Goal: Find specific page/section: Find specific page/section

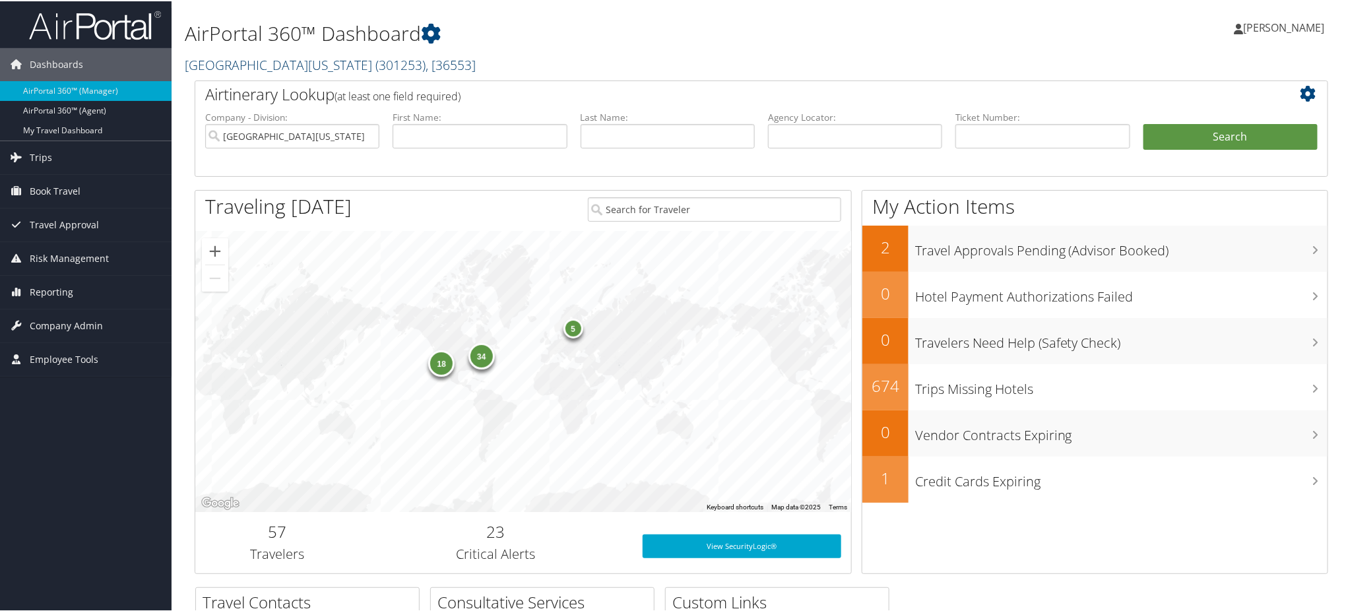
click at [375, 59] on span "( 301253 )" at bounding box center [400, 64] width 50 height 18
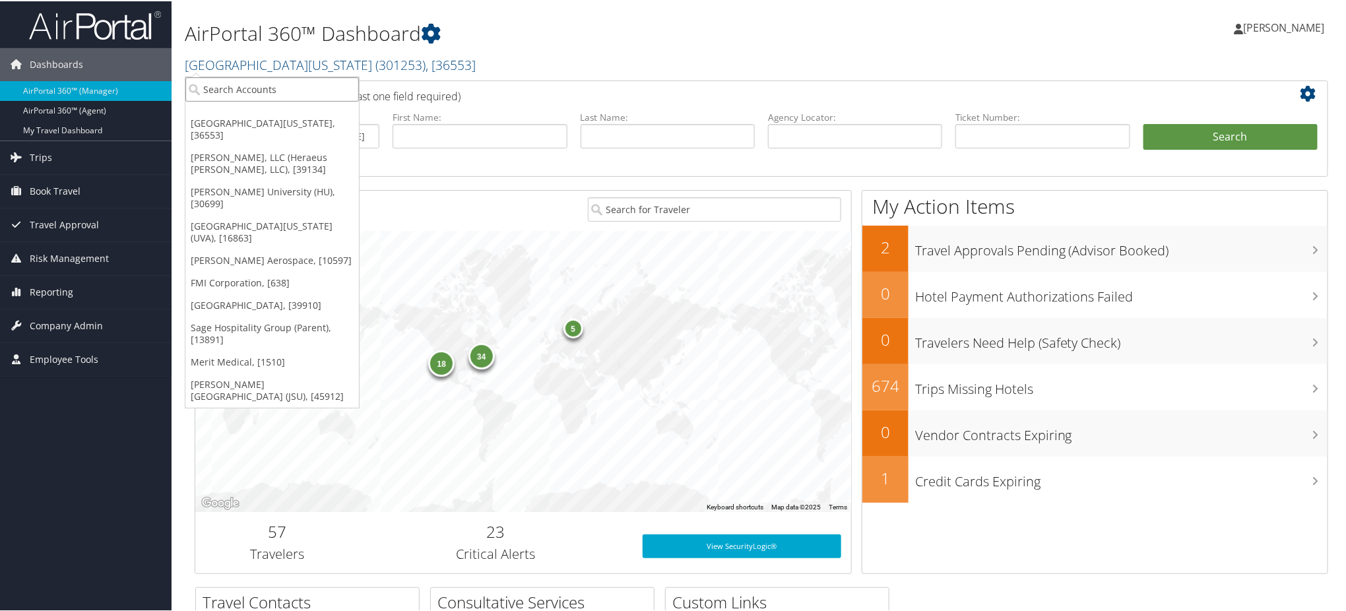
click at [297, 88] on input "search" at bounding box center [271, 88] width 173 height 24
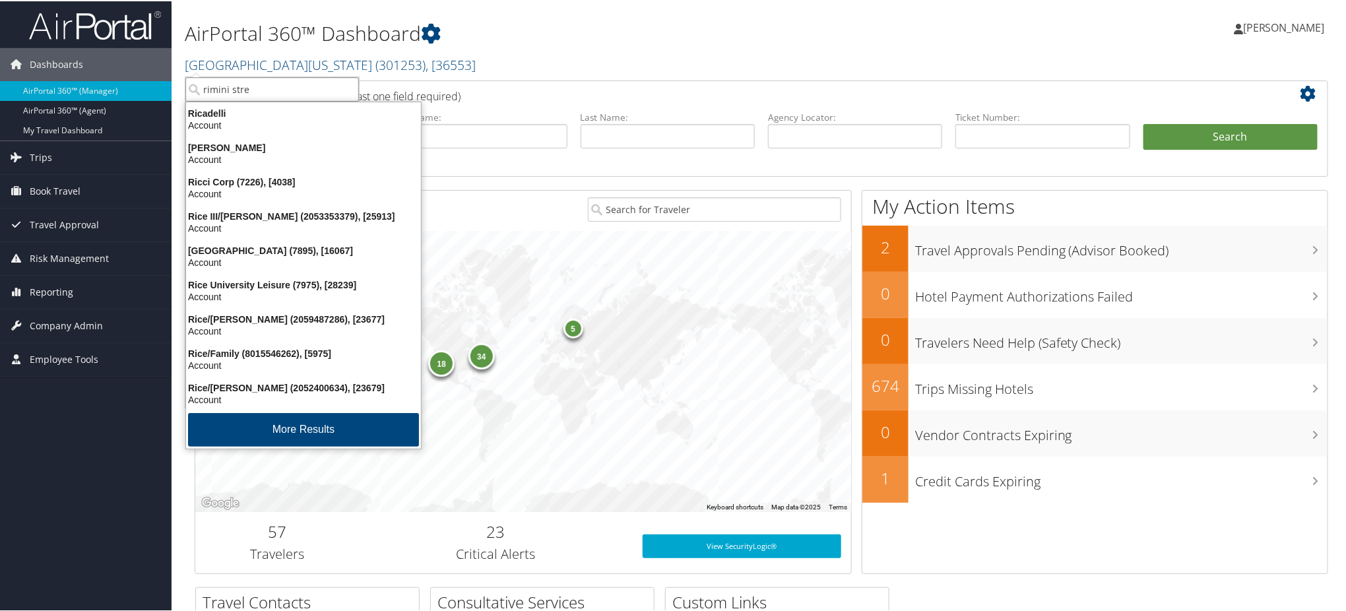
type input "rimini stree"
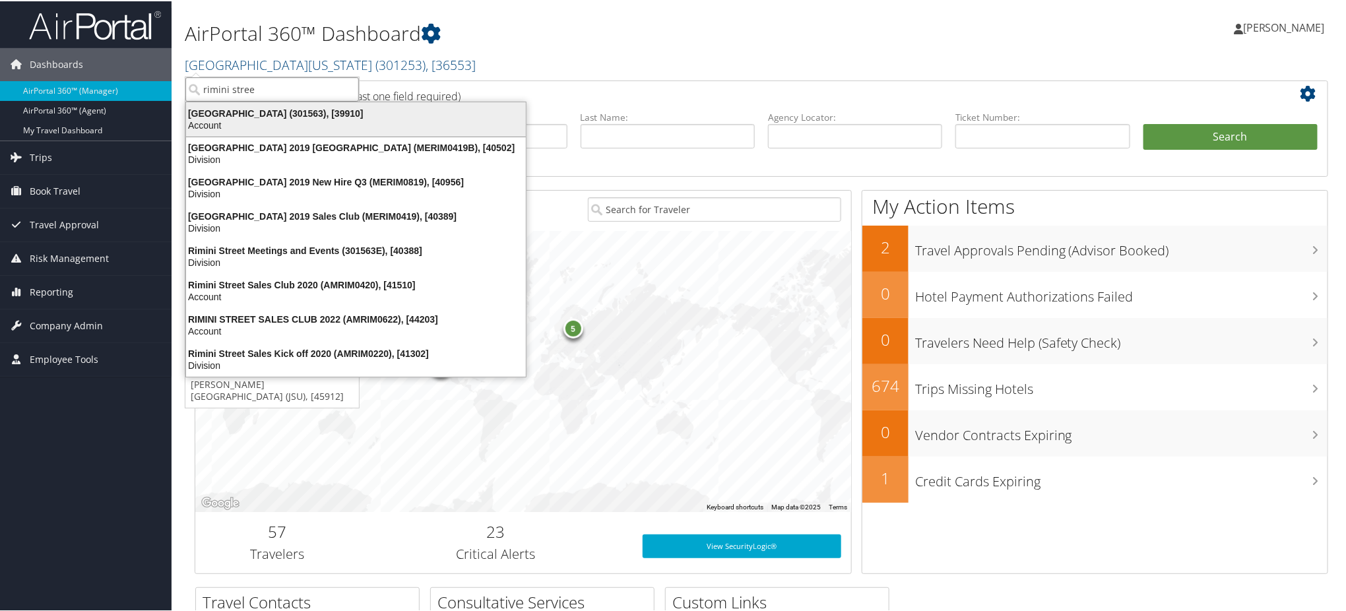
click at [283, 126] on div "Account" at bounding box center [356, 124] width 356 height 12
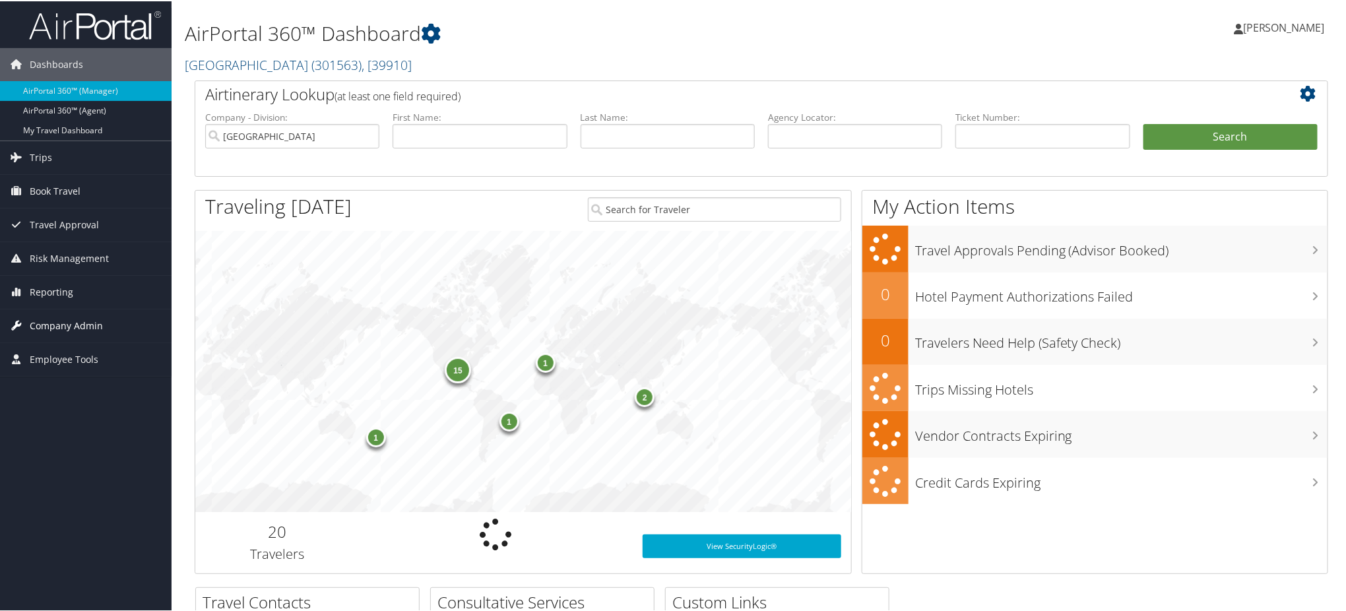
click at [76, 323] on span "Company Admin" at bounding box center [66, 324] width 73 height 33
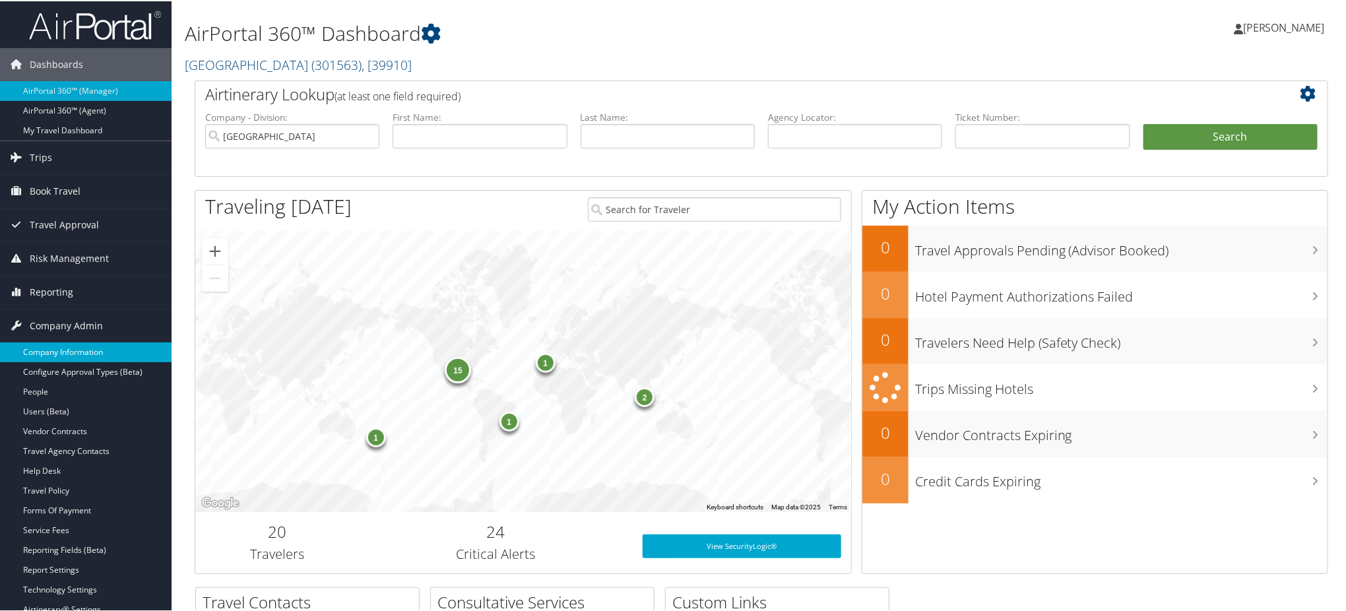
click at [78, 349] on link "Company Information" at bounding box center [85, 351] width 171 height 20
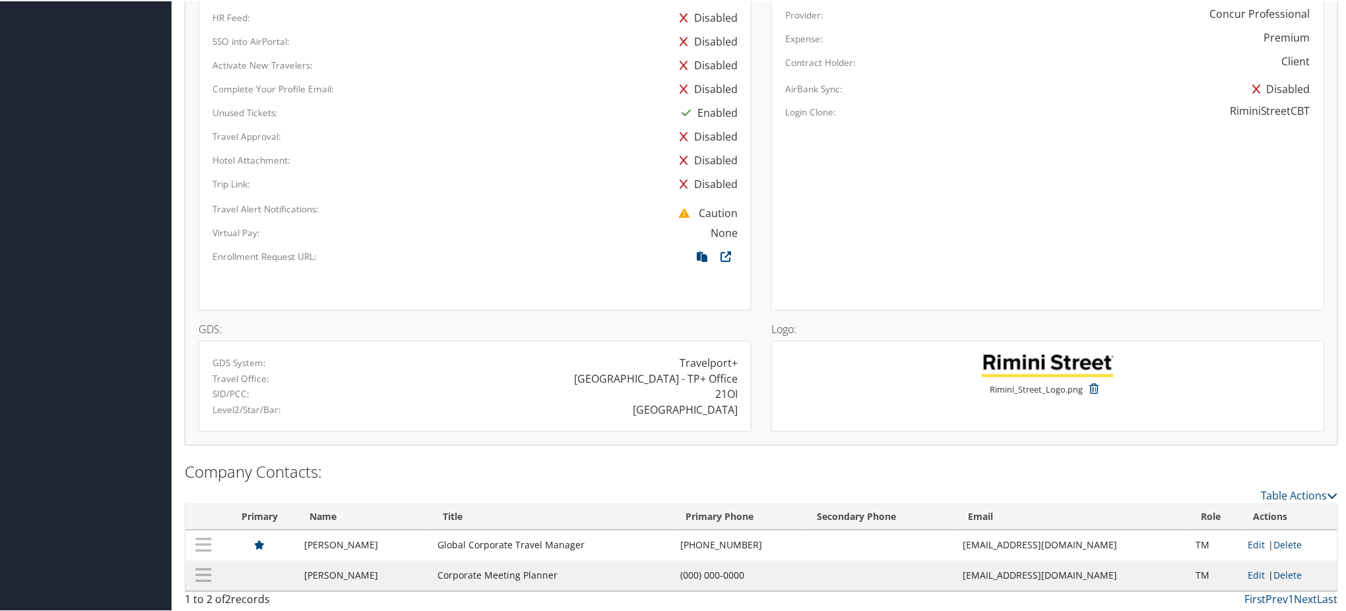
scroll to position [882, 0]
click at [722, 391] on div "21OI" at bounding box center [726, 391] width 22 height 16
copy div "21OI"
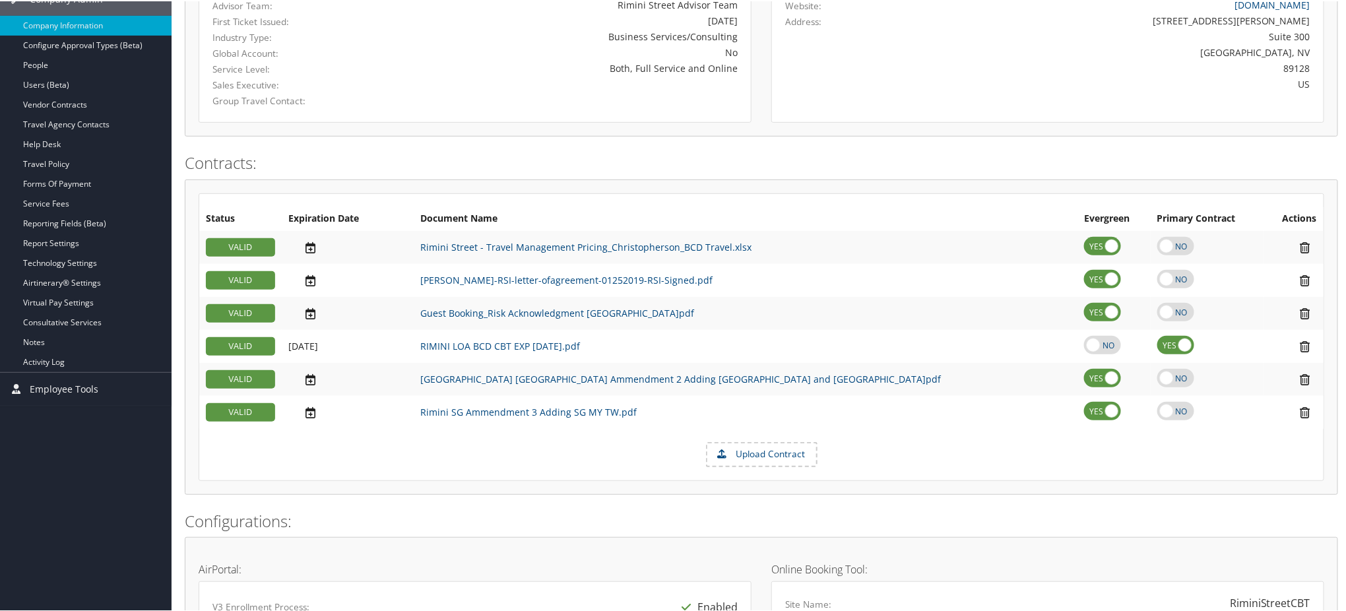
scroll to position [266, 0]
click at [62, 166] on link "Travel Policy" at bounding box center [85, 164] width 171 height 20
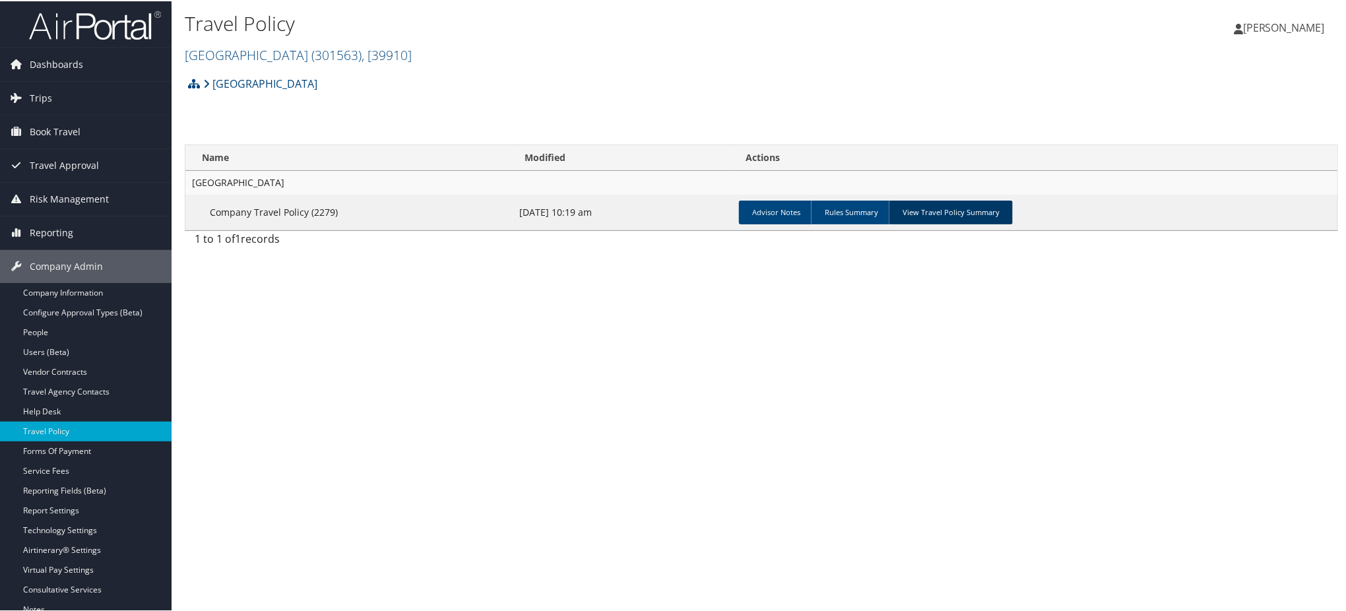
click at [911, 210] on link "View Travel Policy Summary" at bounding box center [950, 211] width 124 height 24
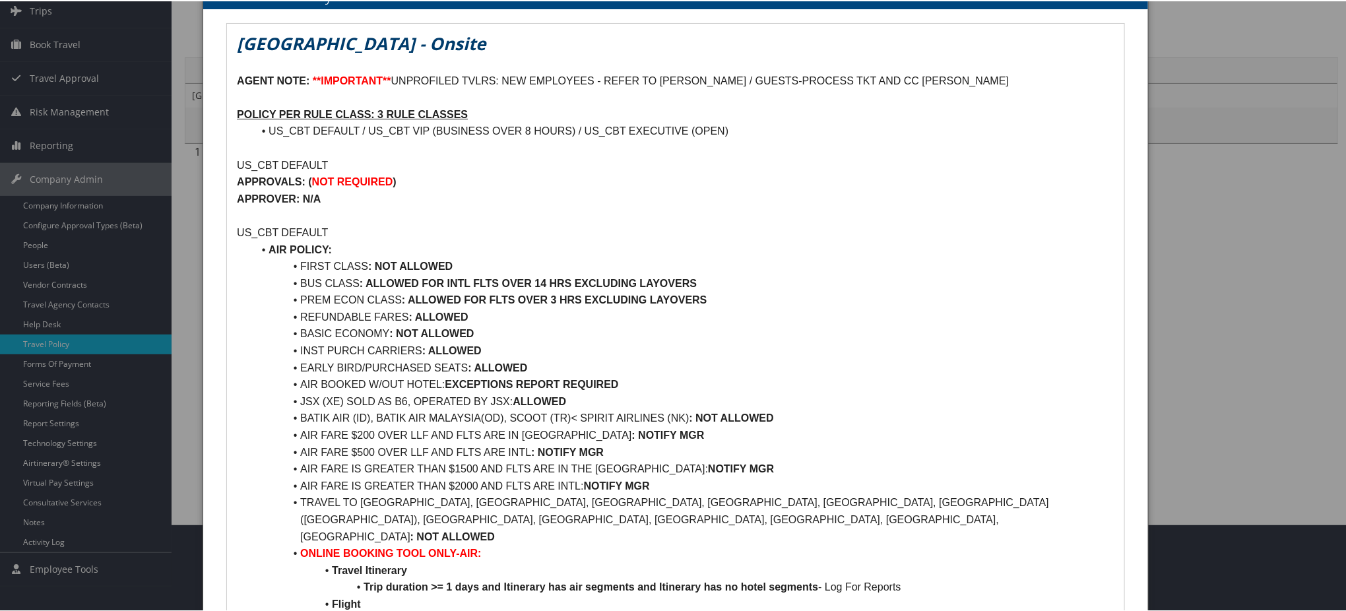
scroll to position [88, 0]
